Goal: Task Accomplishment & Management: Manage account settings

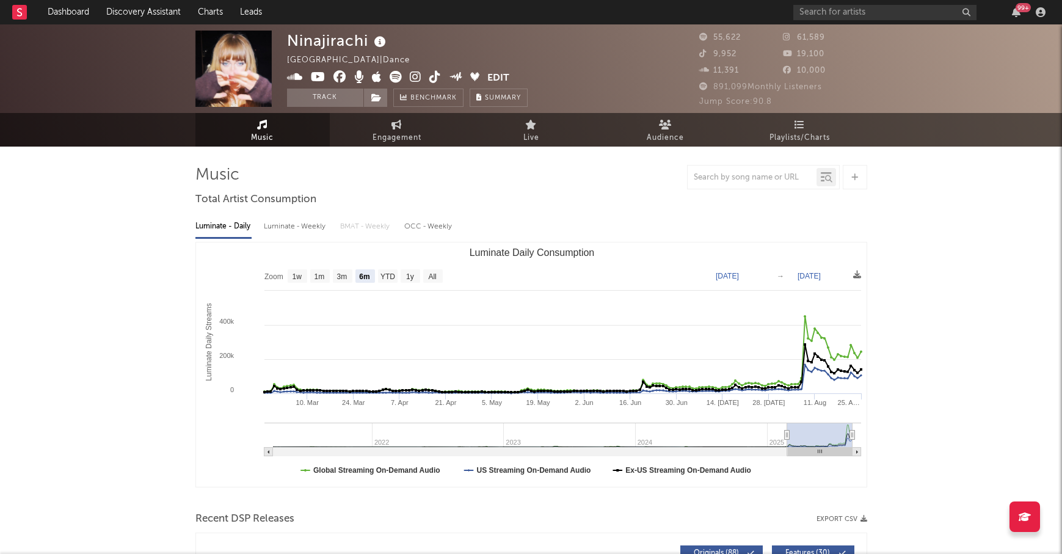
select select "6m"
click at [808, 13] on input "text" at bounding box center [885, 12] width 183 height 15
type input "akrilla"
click at [845, 10] on input "akrilla" at bounding box center [885, 12] width 183 height 15
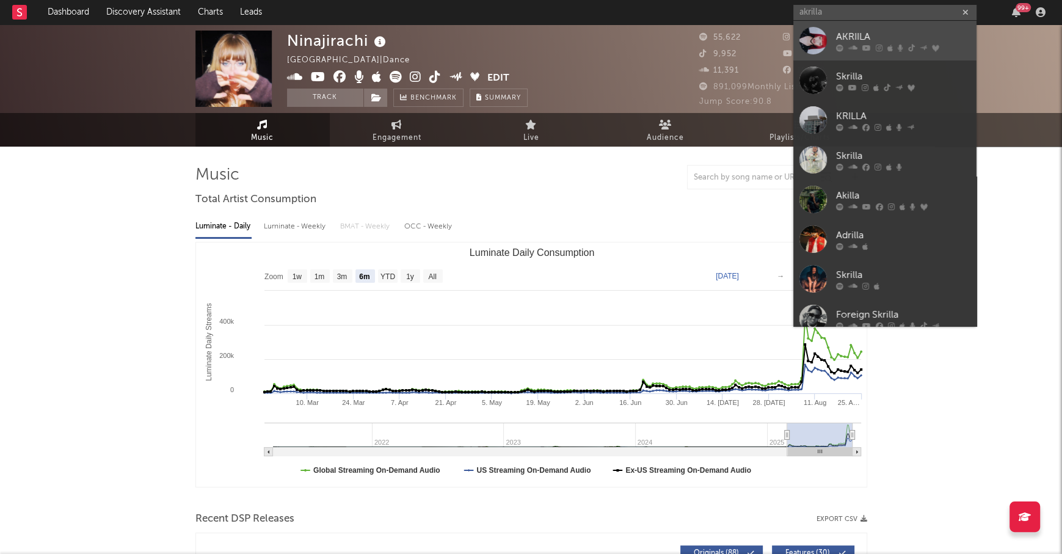
click at [855, 36] on div "AKRIILA" at bounding box center [903, 36] width 134 height 15
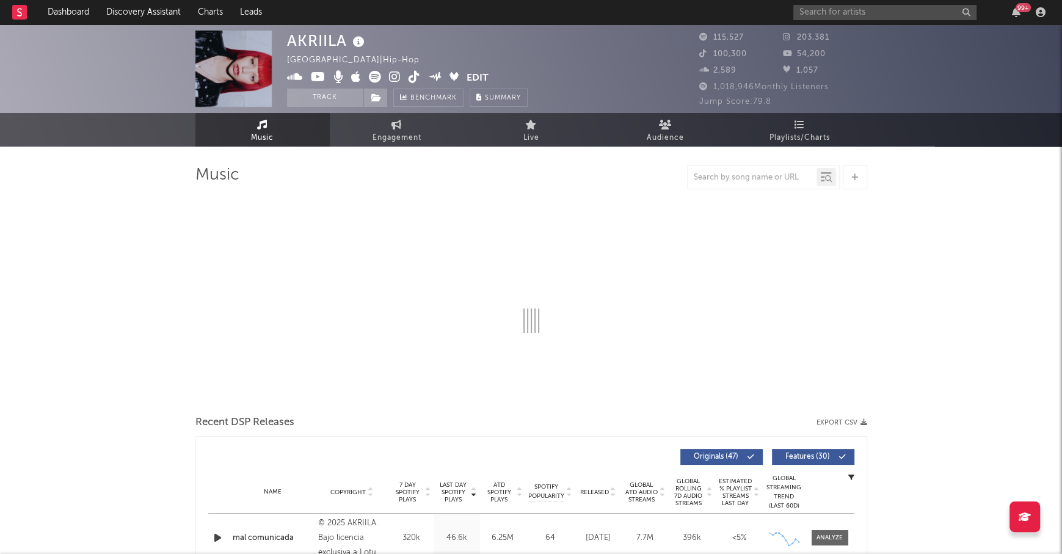
select select "6m"
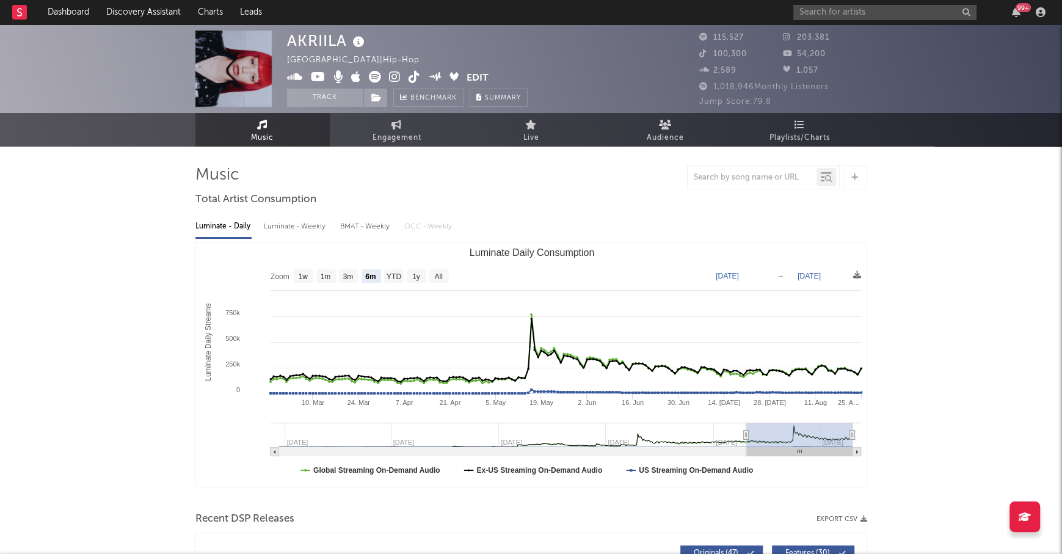
click at [476, 75] on button "Edit" at bounding box center [478, 78] width 22 height 15
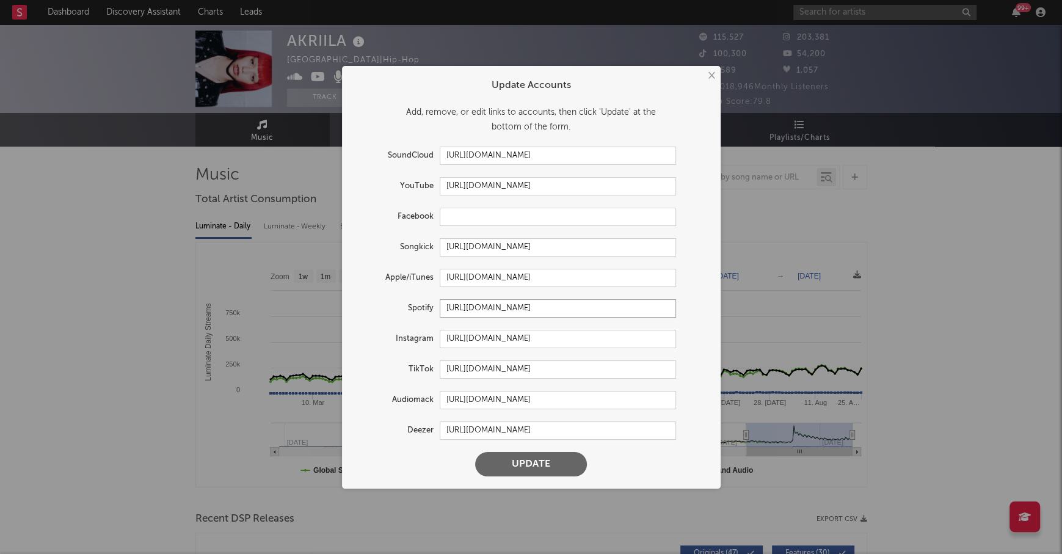
click at [502, 312] on input "https://open.spotify.com/artist/39hfuTf4PHfnHgIl0QBDGL" at bounding box center [558, 308] width 236 height 18
click at [125, 319] on div "× Update Accounts Add, remove, or edit links to accounts, then click 'Update' a…" at bounding box center [531, 277] width 1062 height 554
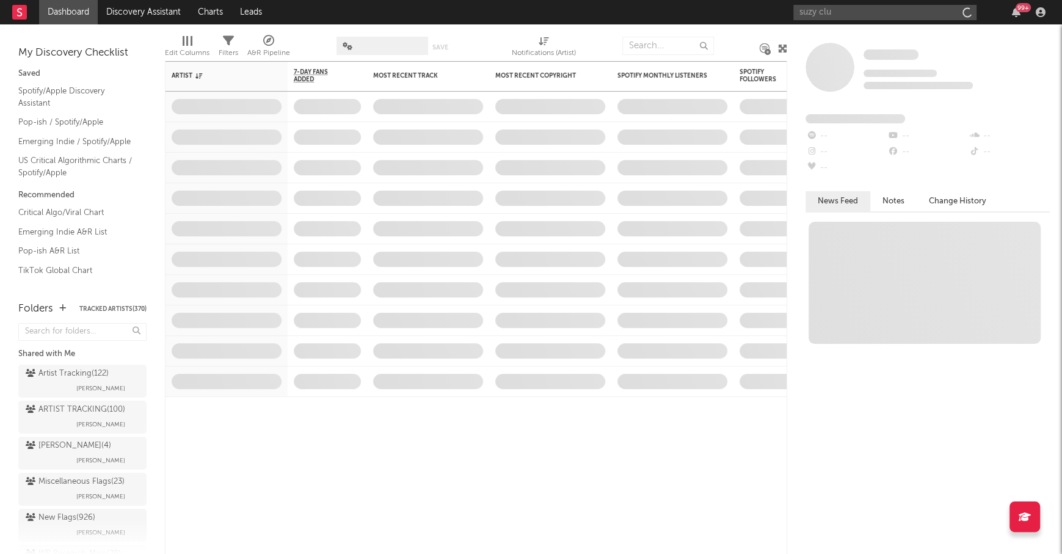
type input "suzy clue"
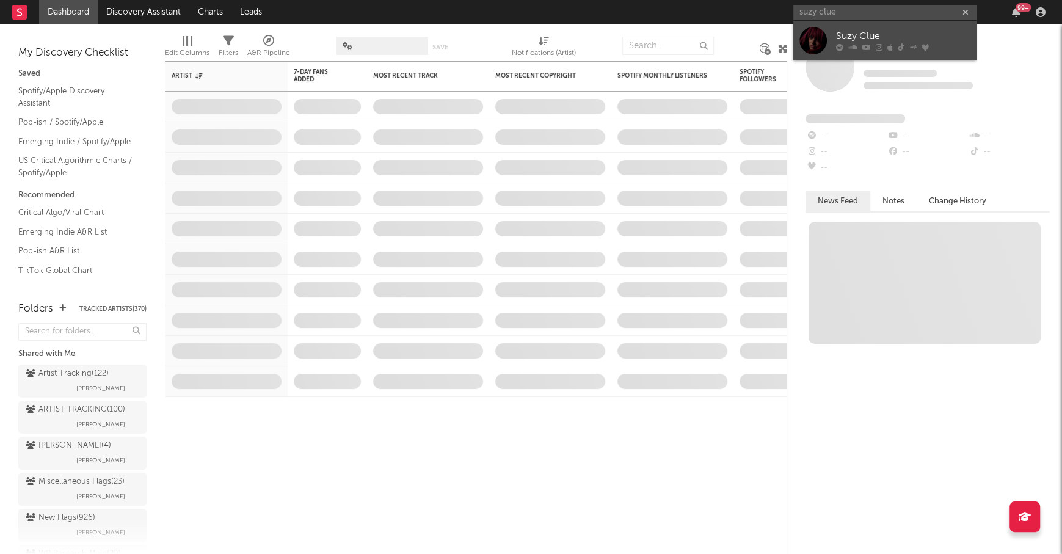
click at [843, 32] on div "Suzy Clue" at bounding box center [903, 36] width 134 height 15
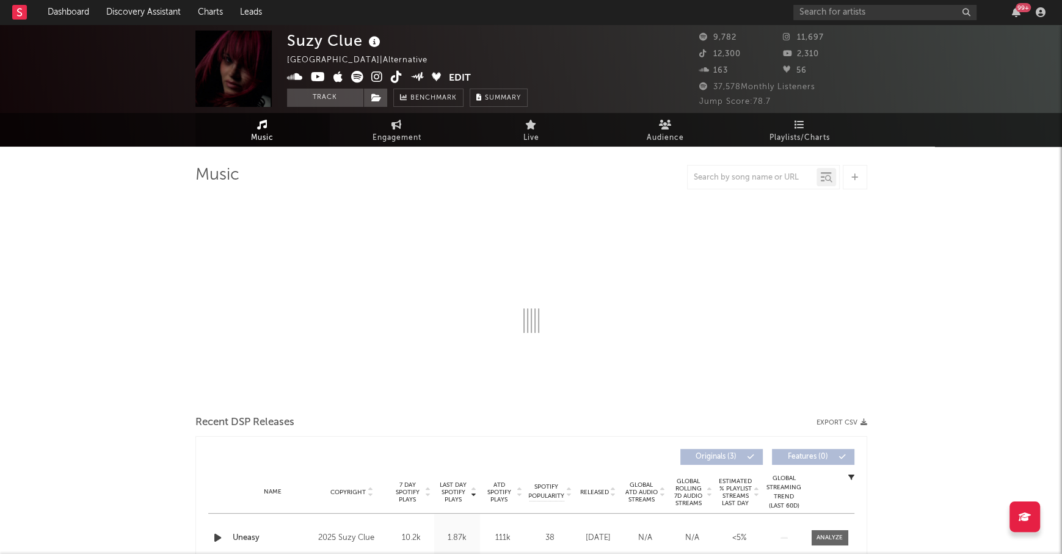
select select "6m"
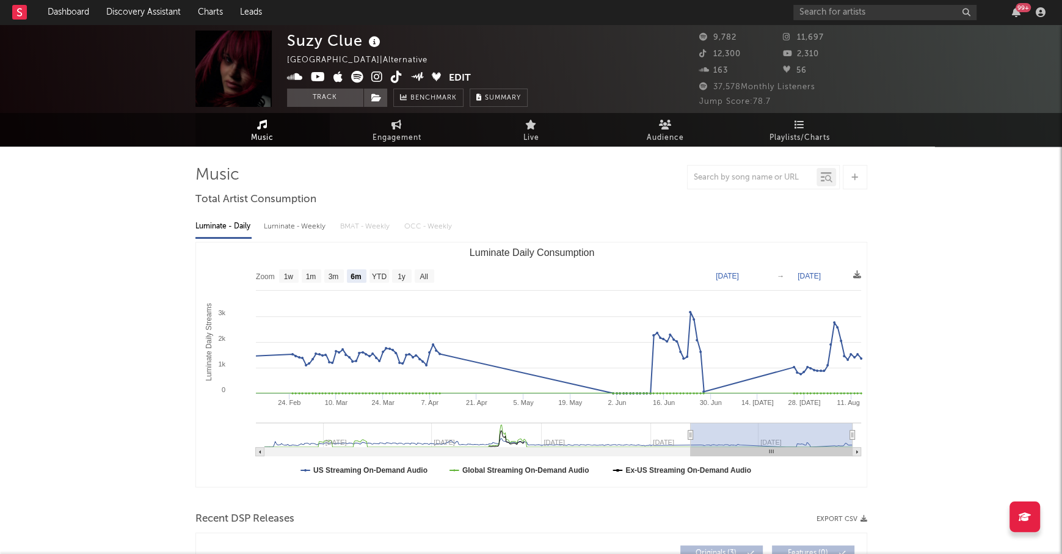
click at [870, 24] on div "Suzy Clue [GEOGRAPHIC_DATA] | Alternative Edit Track Benchmark Summary 9,782 11…" at bounding box center [531, 68] width 1062 height 89
click at [830, 11] on input "text" at bounding box center [885, 12] width 183 height 15
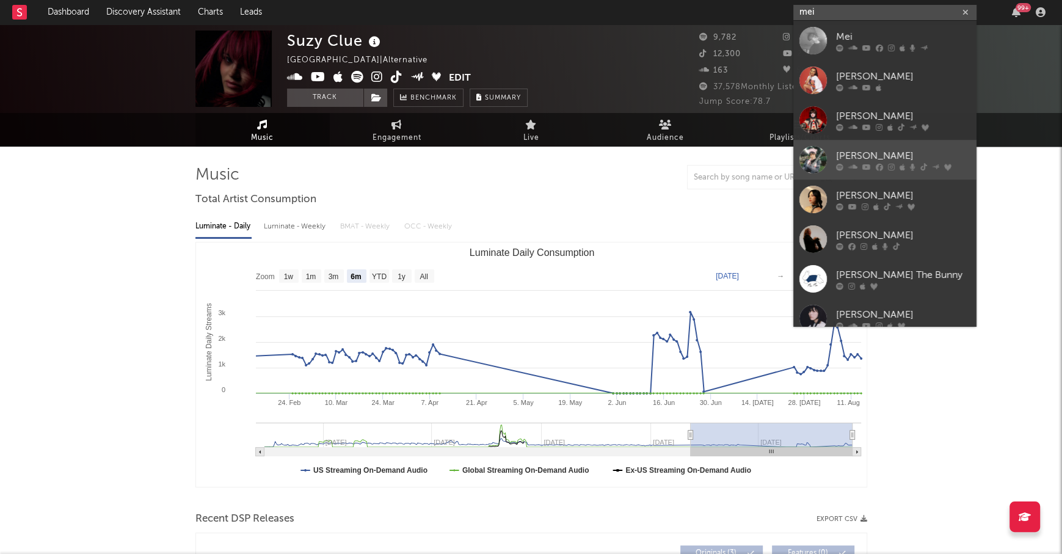
type input "mei"
drag, startPoint x: 903, startPoint y: 144, endPoint x: 478, endPoint y: 6, distance: 446.4
click at [903, 144] on link "[PERSON_NAME]" at bounding box center [885, 160] width 183 height 40
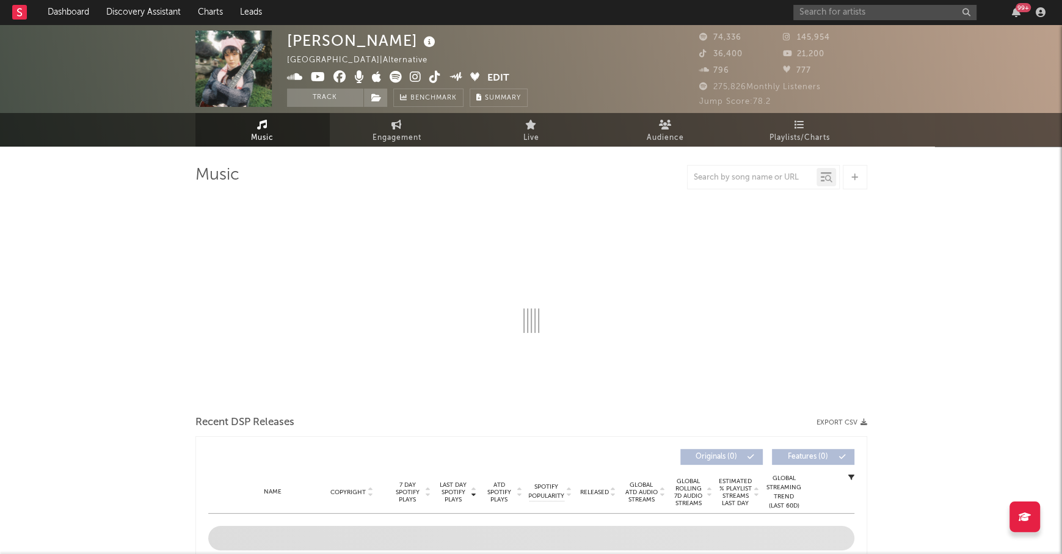
select select "6m"
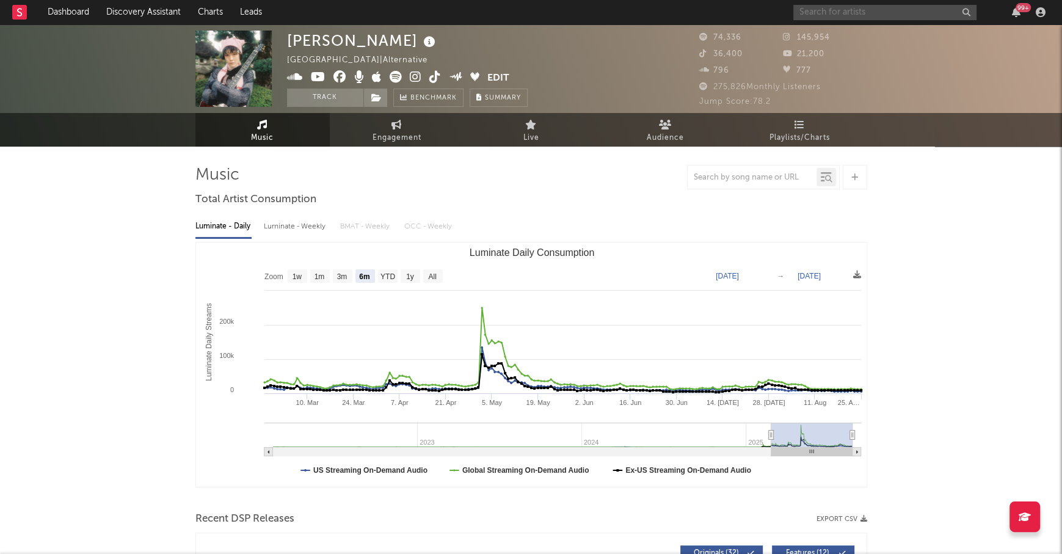
click at [825, 10] on input "text" at bounding box center [885, 12] width 183 height 15
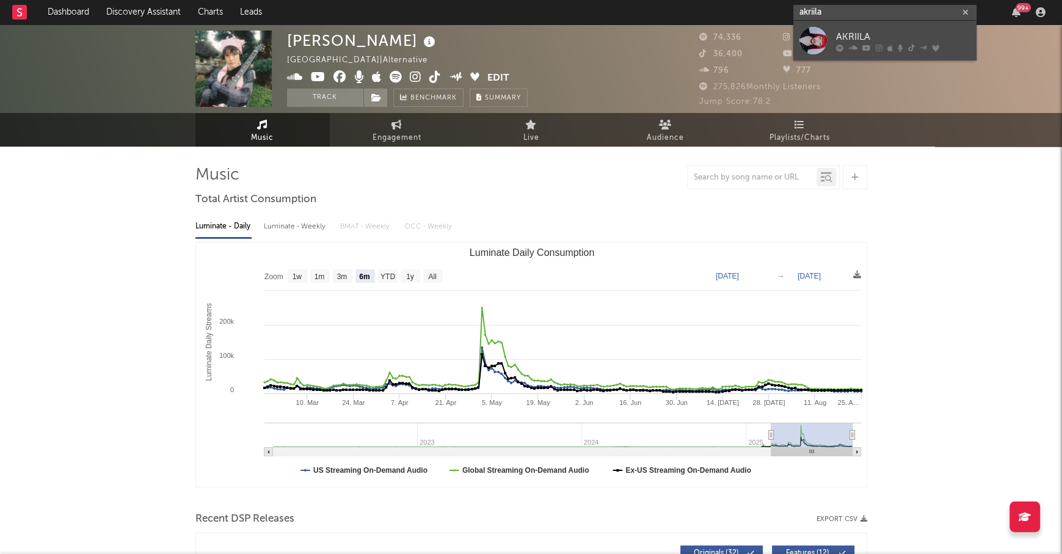
type input "akriila"
click at [841, 29] on link "AKRIILA" at bounding box center [885, 41] width 183 height 40
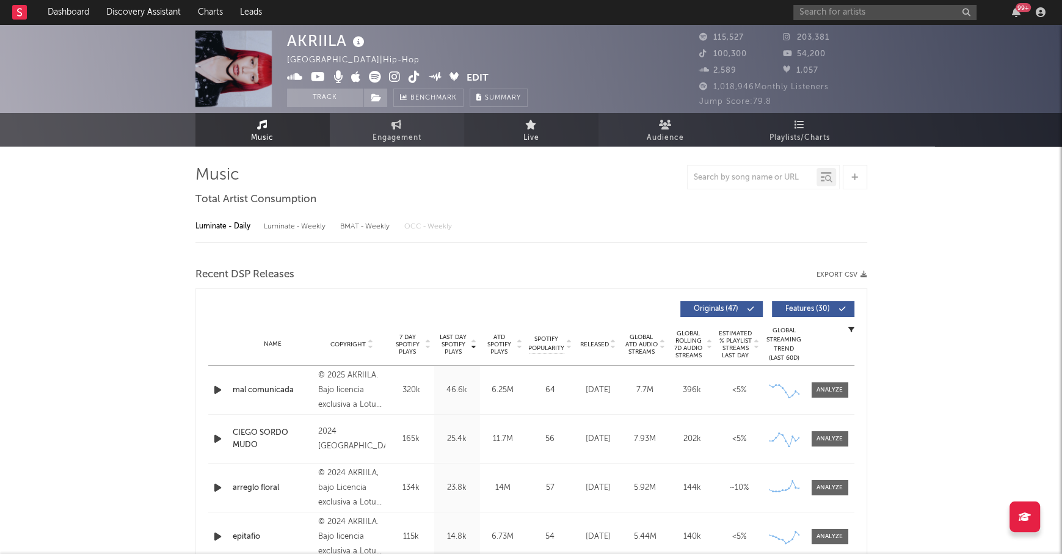
select select "6m"
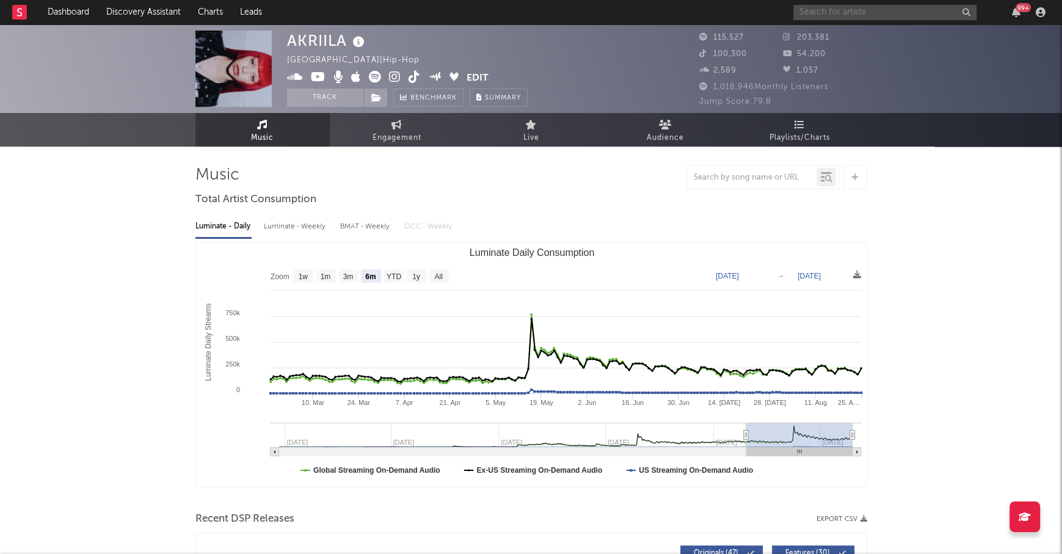
click at [839, 13] on input "text" at bounding box center [885, 12] width 183 height 15
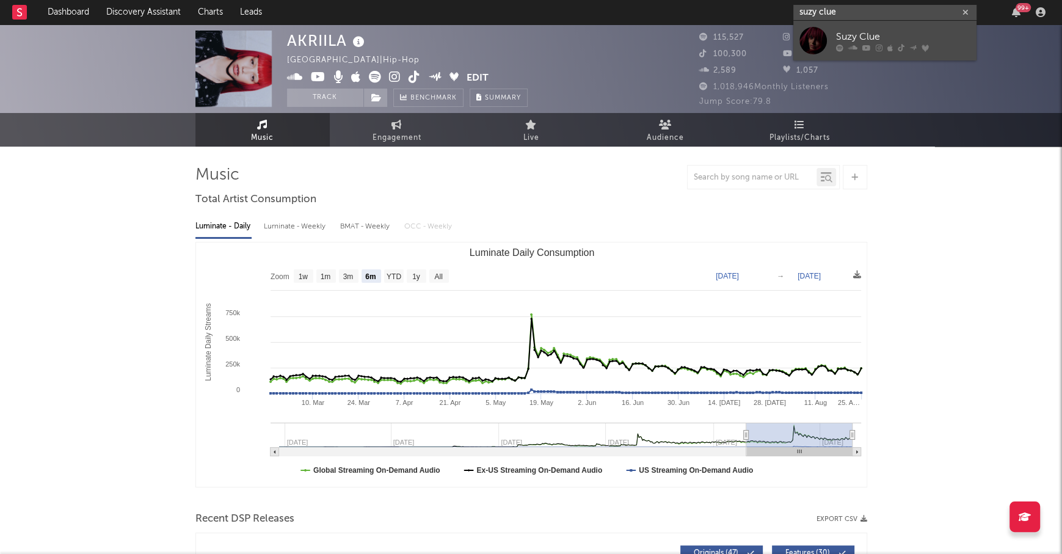
type input "suzy clue"
click at [856, 27] on link "Suzy Clue" at bounding box center [885, 41] width 183 height 40
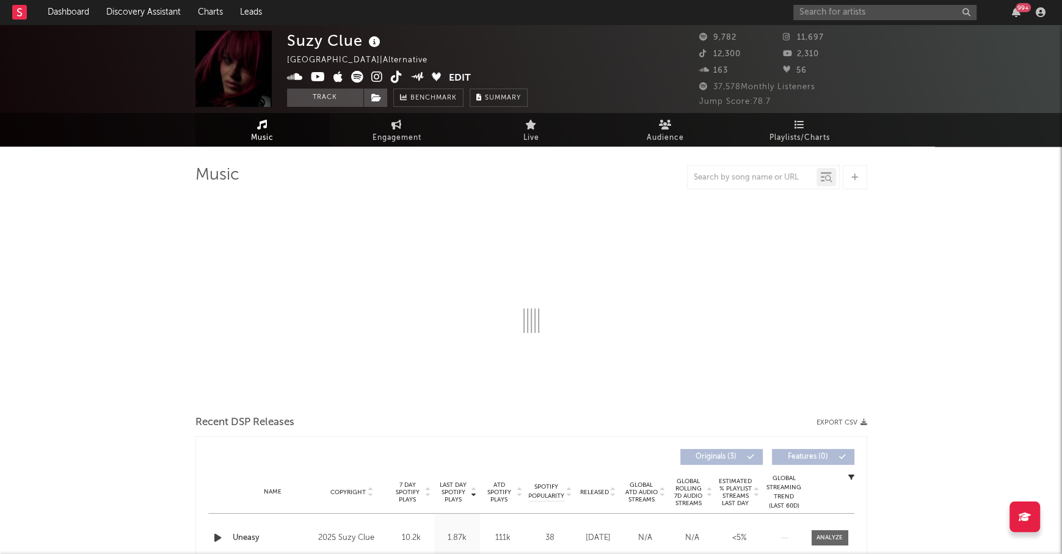
select select "6m"
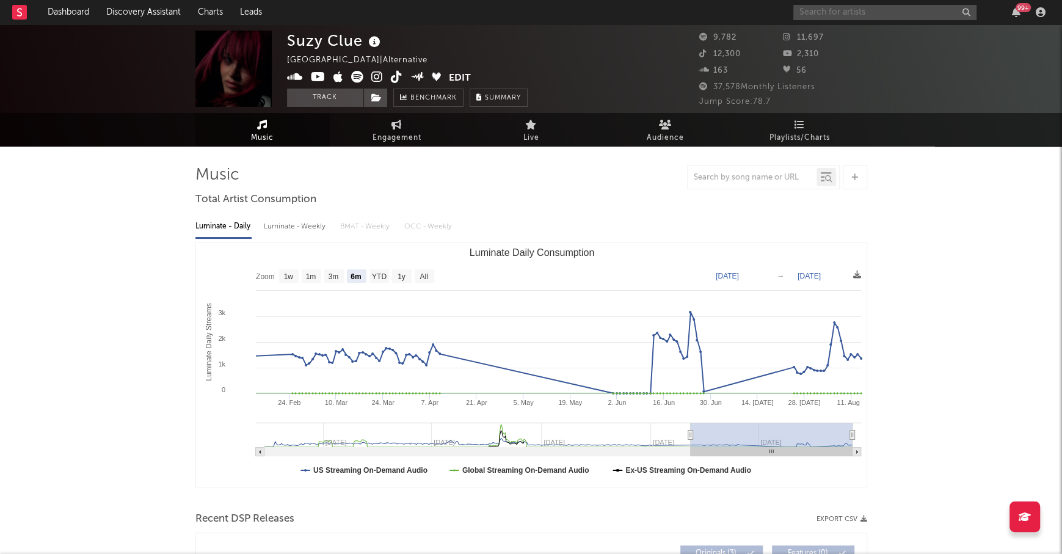
click at [805, 12] on input "text" at bounding box center [885, 12] width 183 height 15
type input "ninajirachi"
click at [845, 30] on div "Ninajirachi" at bounding box center [903, 36] width 134 height 15
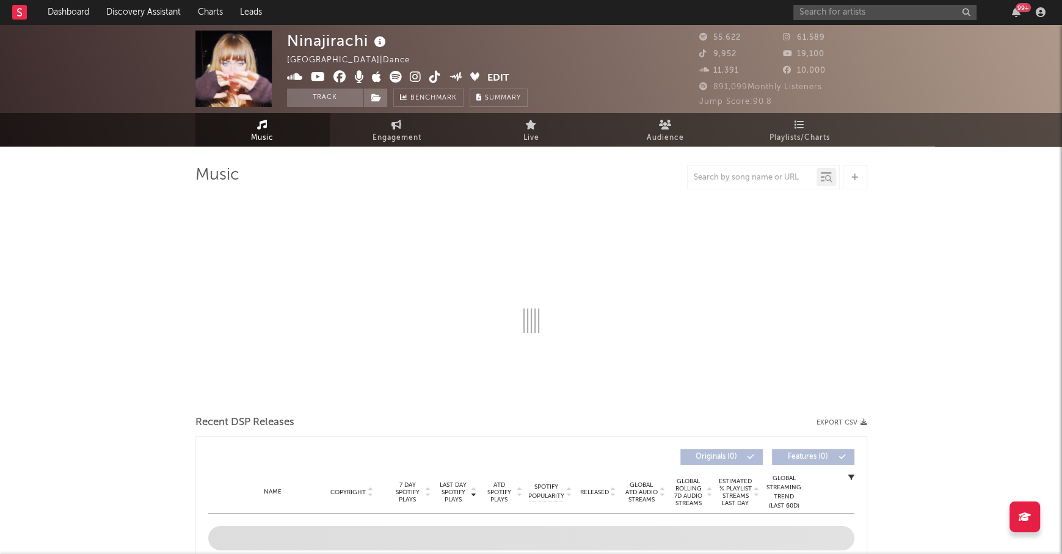
select select "6m"
